Goal: Task Accomplishment & Management: Manage account settings

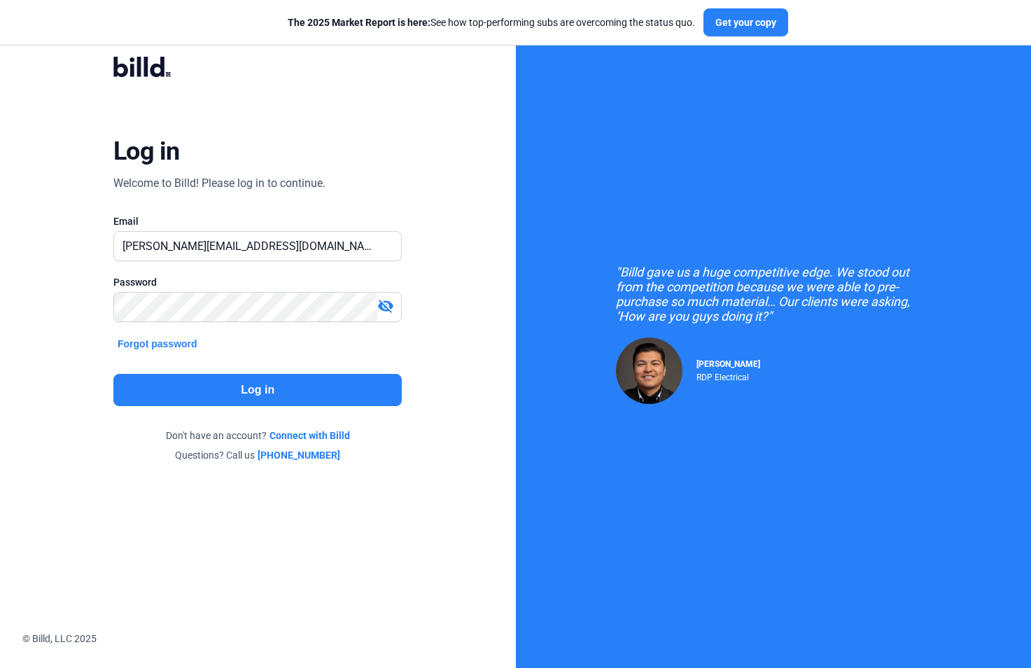
click at [273, 388] on button "Log in" at bounding box center [257, 390] width 288 height 32
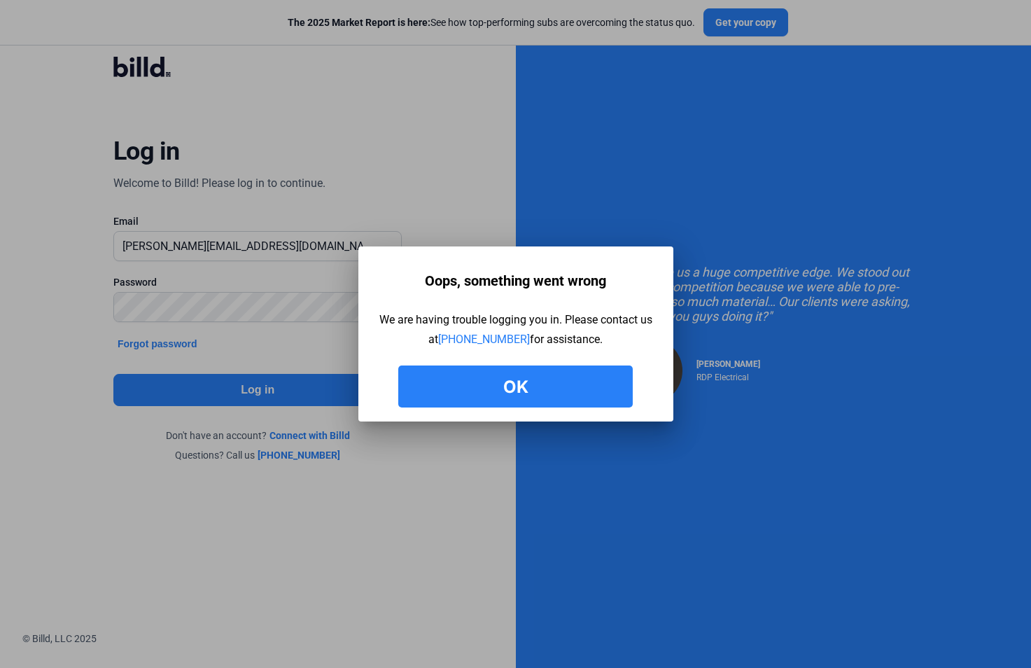
click at [524, 380] on button "Ok" at bounding box center [515, 386] width 234 height 42
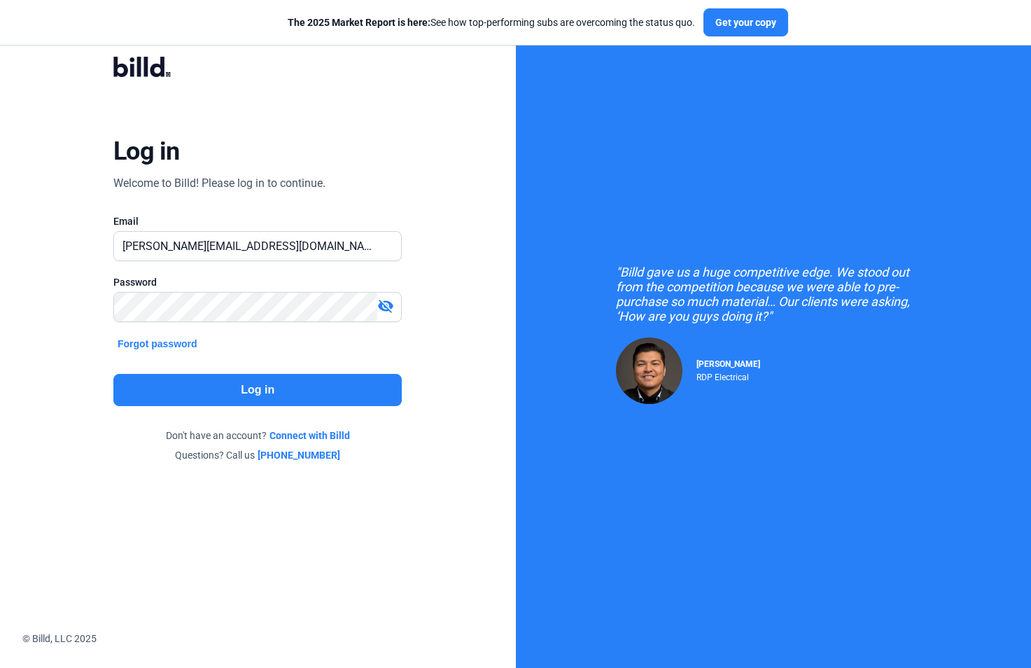
click at [382, 309] on mat-icon "visibility_off" at bounding box center [385, 305] width 17 height 17
click at [253, 401] on button "Log in" at bounding box center [257, 390] width 288 height 32
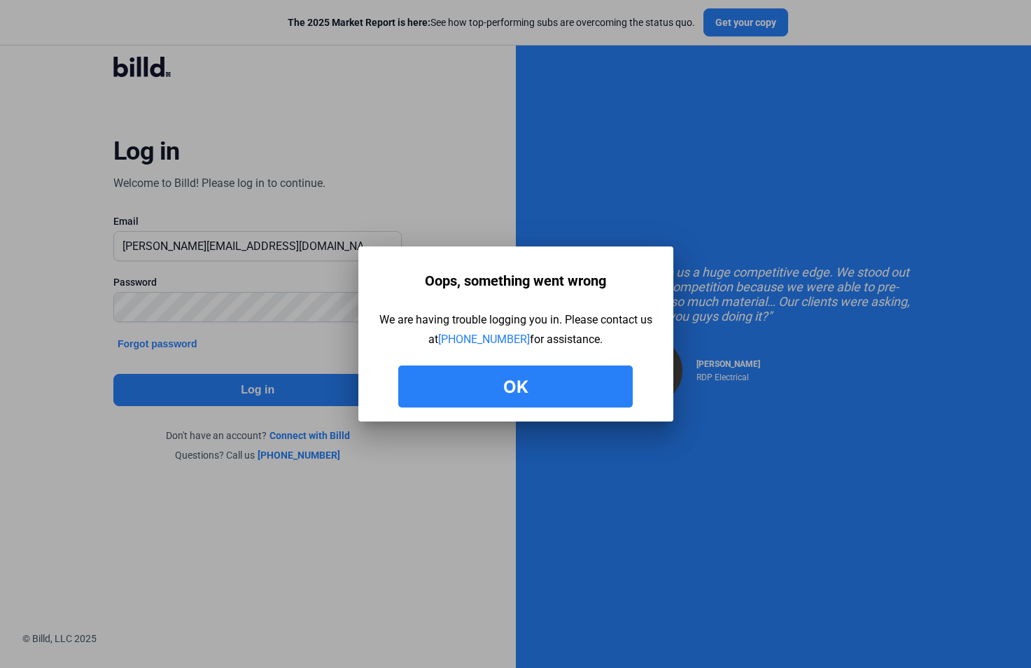
click at [541, 384] on button "Ok" at bounding box center [515, 386] width 234 height 42
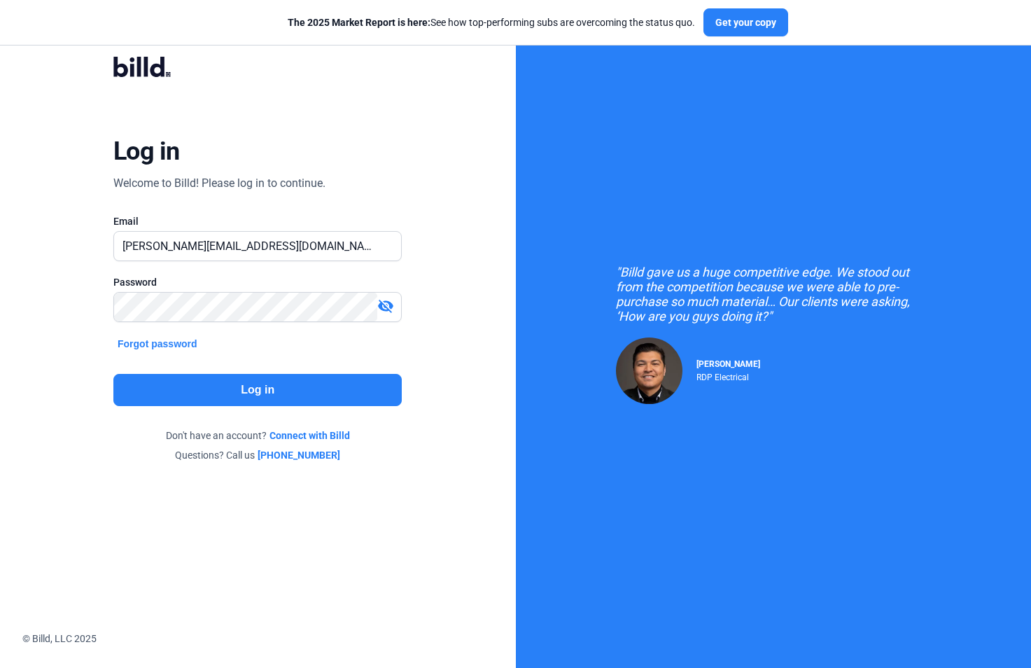
click at [134, 346] on button "Forgot password" at bounding box center [157, 343] width 88 height 15
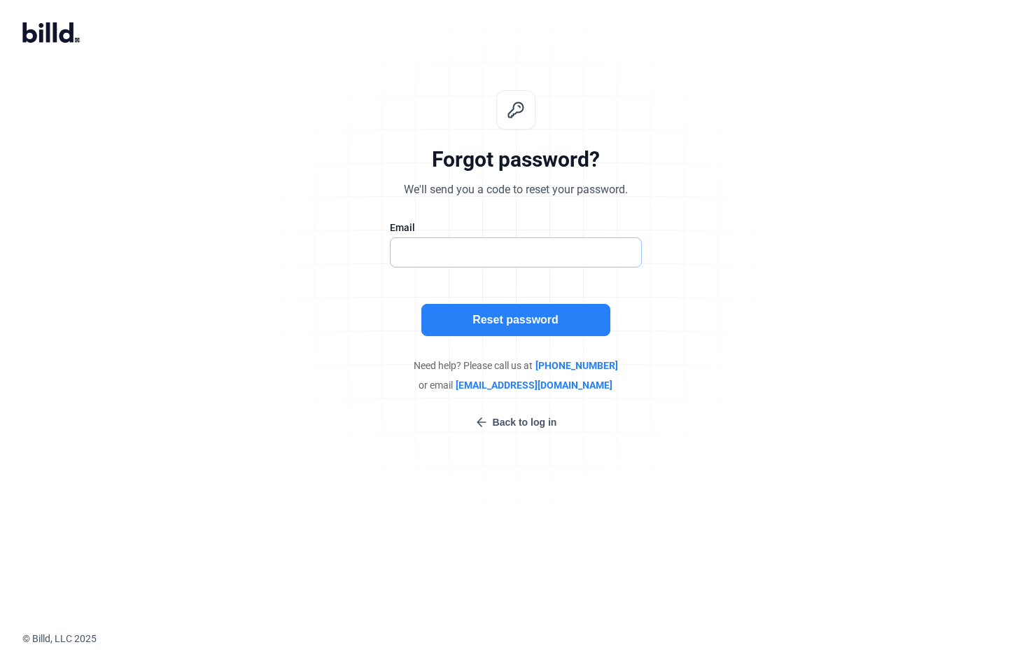
click at [421, 241] on input "text" at bounding box center [516, 252] width 251 height 29
type input "[PERSON_NAME][EMAIL_ADDRESS][DOMAIN_NAME]"
click at [505, 313] on button "Reset password" at bounding box center [515, 320] width 189 height 32
